Goal: Transaction & Acquisition: Obtain resource

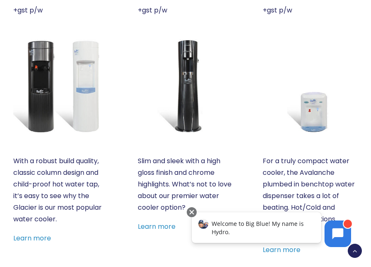
scroll to position [340, 0]
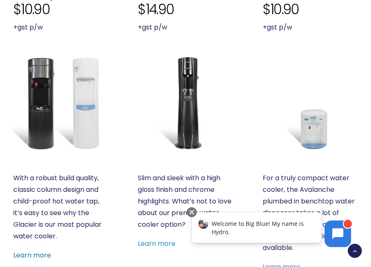
click at [46, 254] on link "Learn more" at bounding box center [32, 255] width 38 height 10
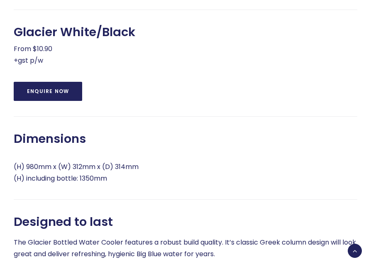
scroll to position [686, 0]
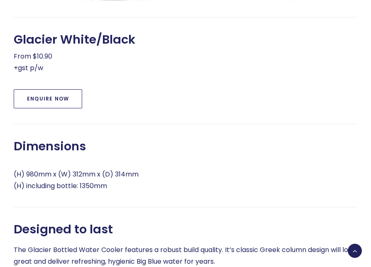
click at [49, 96] on link "Enquire Now" at bounding box center [48, 98] width 68 height 19
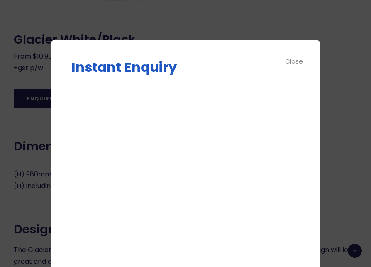
click at [348, 122] on div at bounding box center [185, 133] width 371 height 267
